Goal: Navigation & Orientation: Understand site structure

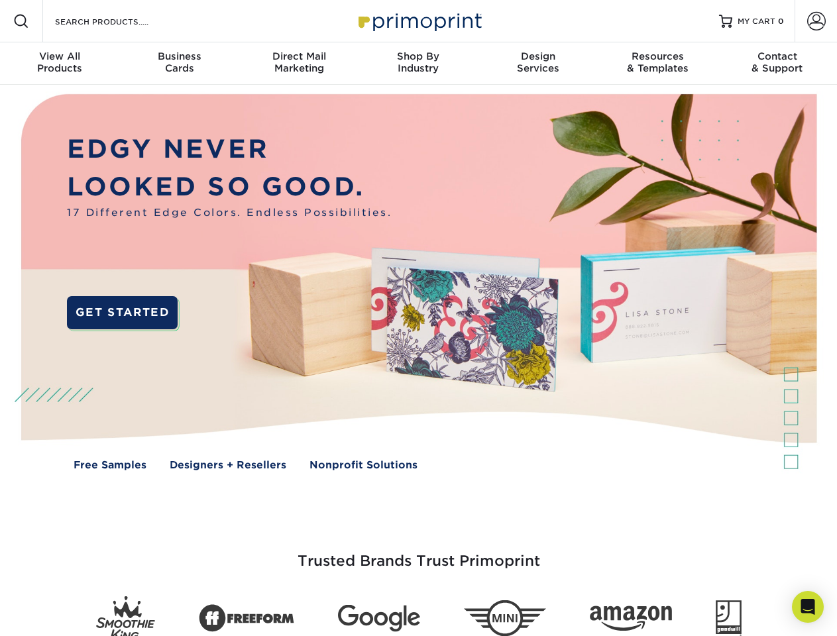
click at [418, 318] on img at bounding box center [418, 292] width 828 height 414
click at [21, 21] on span at bounding box center [21, 21] width 16 height 16
click at [816, 21] on span at bounding box center [816, 21] width 19 height 19
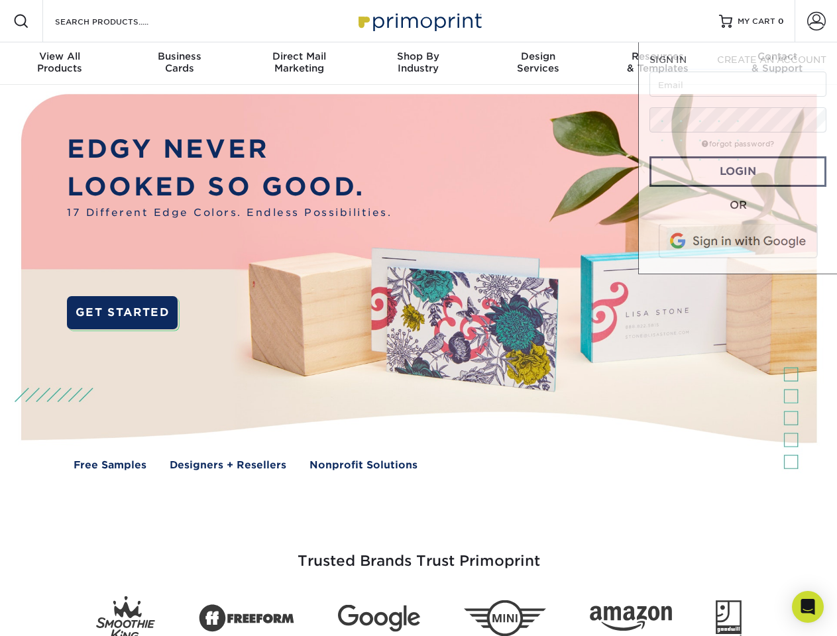
click at [60, 64] on div "View All Products" at bounding box center [59, 62] width 119 height 24
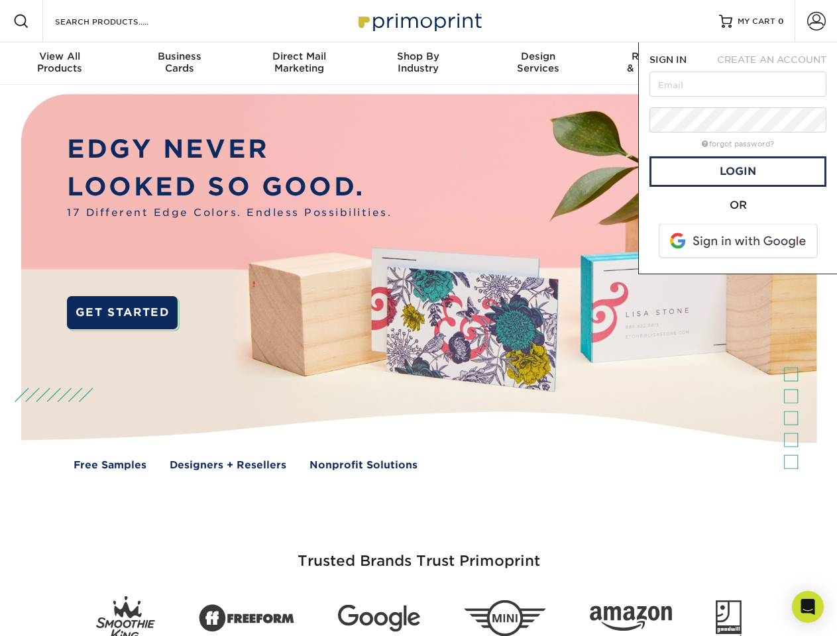
click at [179, 64] on div "Business Cards" at bounding box center [178, 62] width 119 height 24
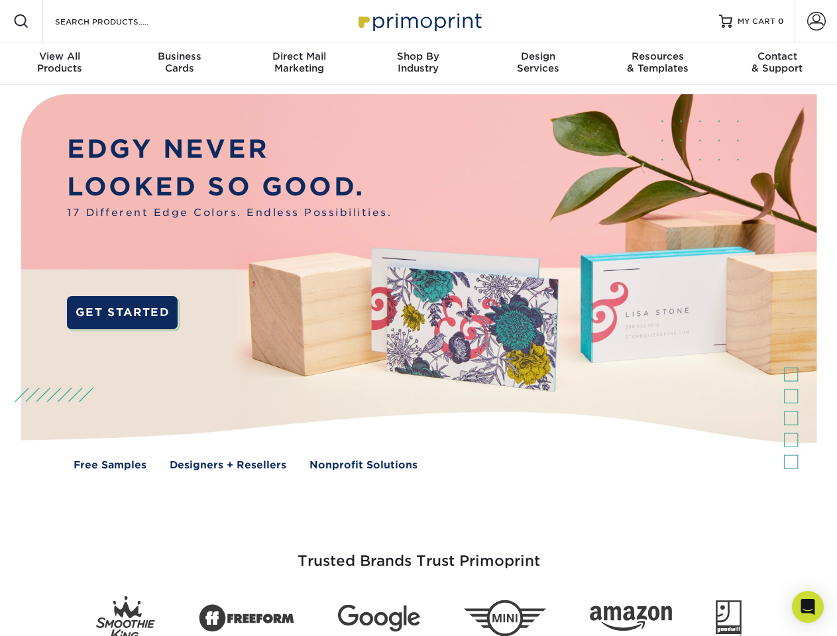
click at [299, 64] on div "Direct Mail Marketing" at bounding box center [298, 62] width 119 height 24
click at [418, 64] on div "Shop By Industry" at bounding box center [418, 62] width 119 height 24
click at [538, 64] on div "Design Services" at bounding box center [537, 62] width 119 height 24
click at [657, 64] on div "Resources & Templates" at bounding box center [657, 62] width 119 height 24
click at [777, 64] on div "Contact & Support" at bounding box center [777, 62] width 119 height 24
